Goal: Information Seeking & Learning: Find specific fact

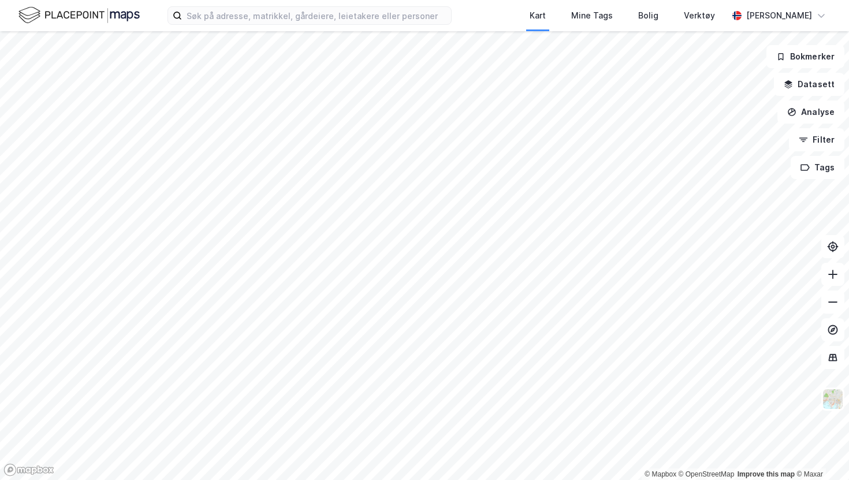
click at [346, 26] on div "Kart Mine Tags Bolig Verktøy [PERSON_NAME]" at bounding box center [424, 15] width 849 height 31
click at [345, 18] on input at bounding box center [316, 15] width 269 height 17
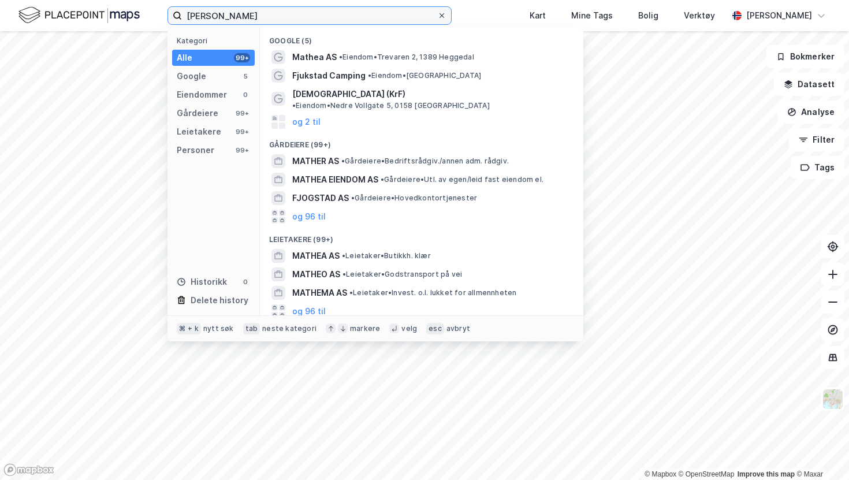
type input "[PERSON_NAME]"
click at [438, 15] on icon at bounding box center [441, 15] width 7 height 7
click at [428, 15] on input "[PERSON_NAME]" at bounding box center [309, 15] width 255 height 17
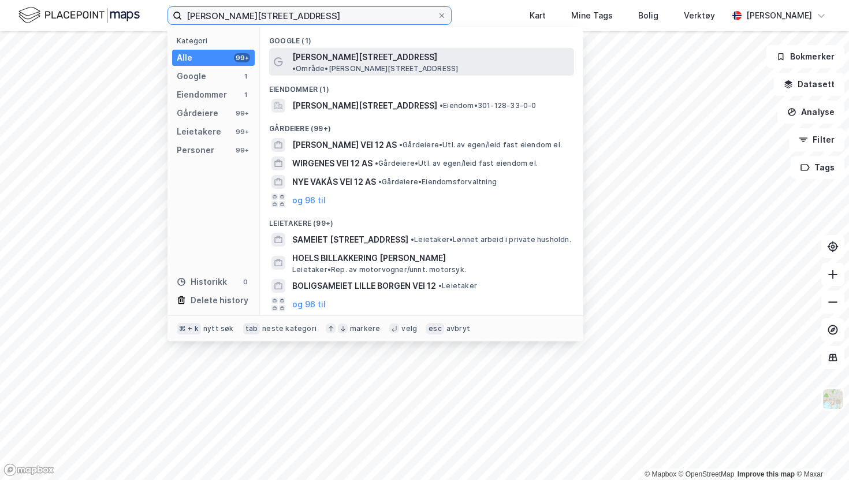
type input "[PERSON_NAME][STREET_ADDRESS]"
click at [458, 64] on span "• Område • [PERSON_NAME][STREET_ADDRESS]" at bounding box center [375, 68] width 166 height 9
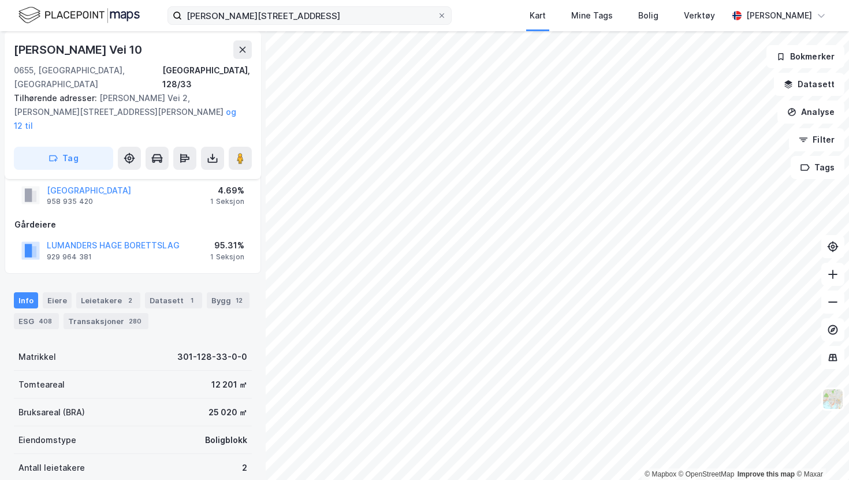
scroll to position [61, 0]
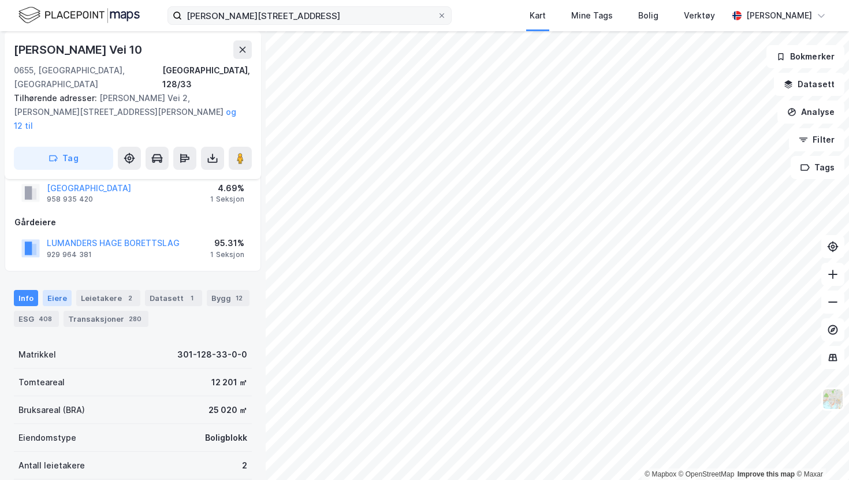
click at [66, 290] on div "Eiere" at bounding box center [57, 298] width 29 height 16
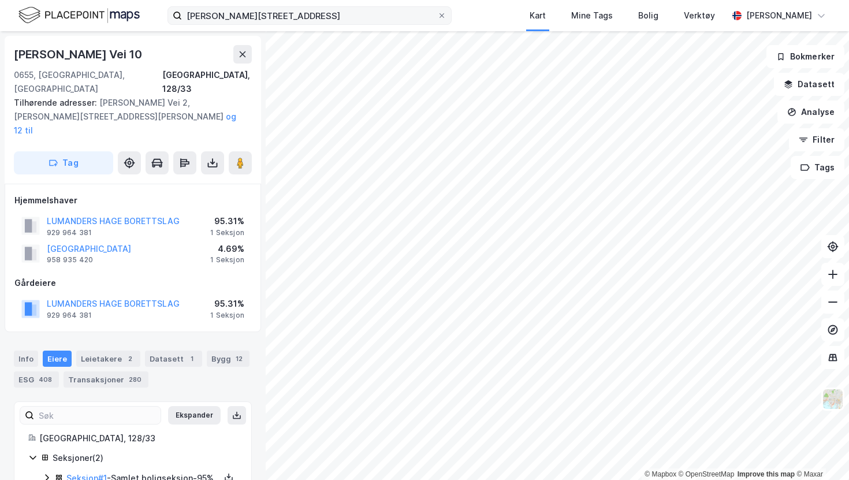
scroll to position [28, 0]
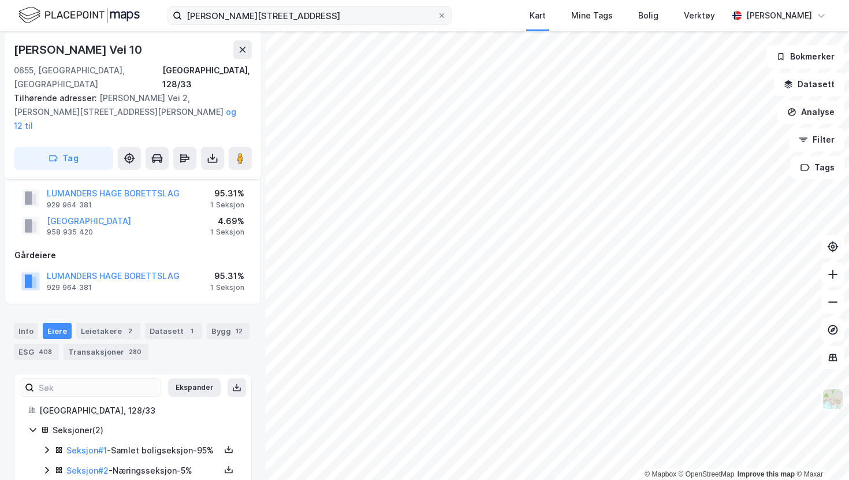
click at [46, 445] on icon at bounding box center [46, 449] width 9 height 9
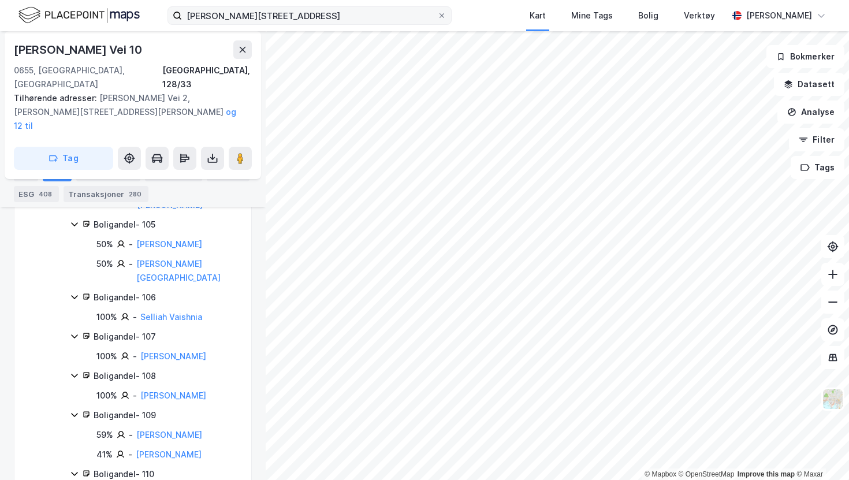
scroll to position [5512, 0]
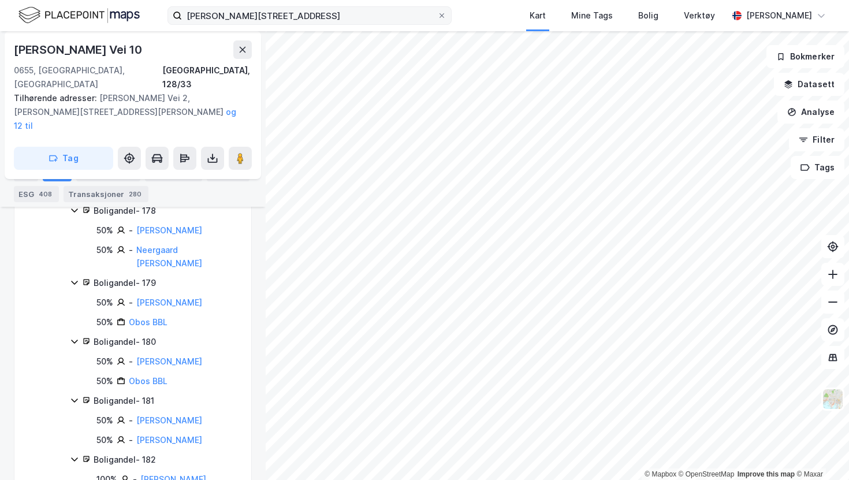
scroll to position [9467, 0]
